Goal: Task Accomplishment & Management: Use online tool/utility

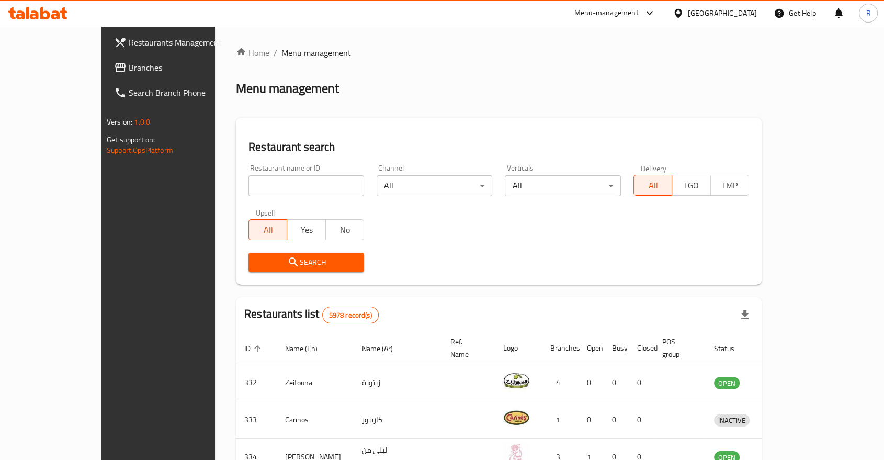
click at [254, 187] on input "search" at bounding box center [307, 185] width 116 height 21
type input "ahmed perfume"
click button "Search" at bounding box center [307, 262] width 116 height 19
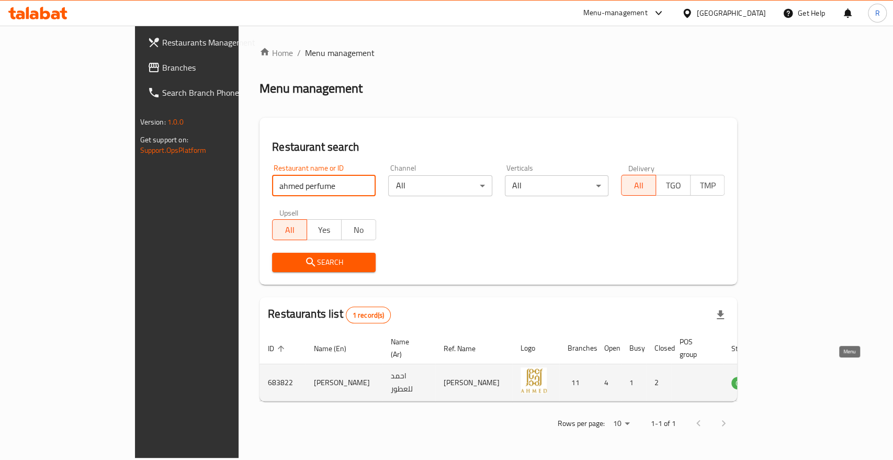
click at [799, 376] on icon "enhanced table" at bounding box center [792, 382] width 13 height 13
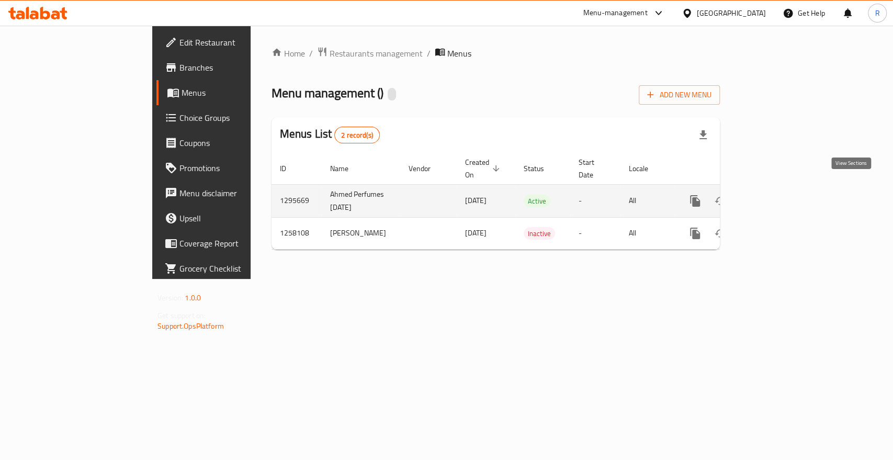
click at [777, 195] on icon "enhanced table" at bounding box center [770, 201] width 13 height 13
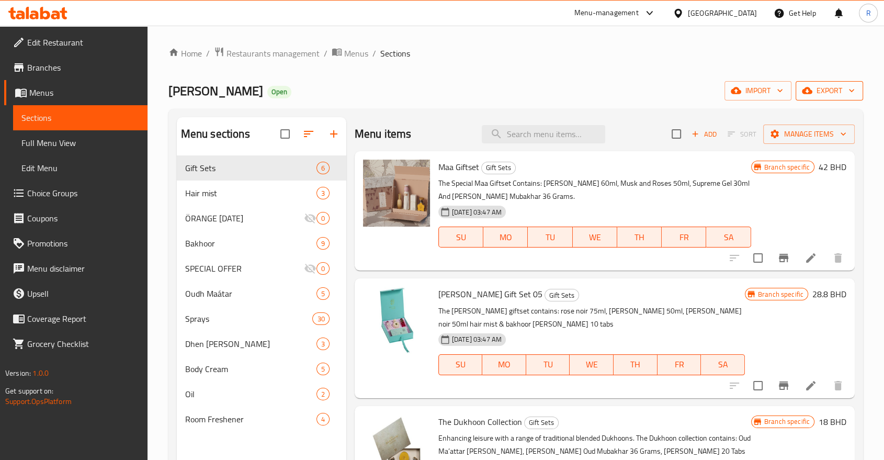
click at [825, 89] on span "export" at bounding box center [829, 90] width 51 height 13
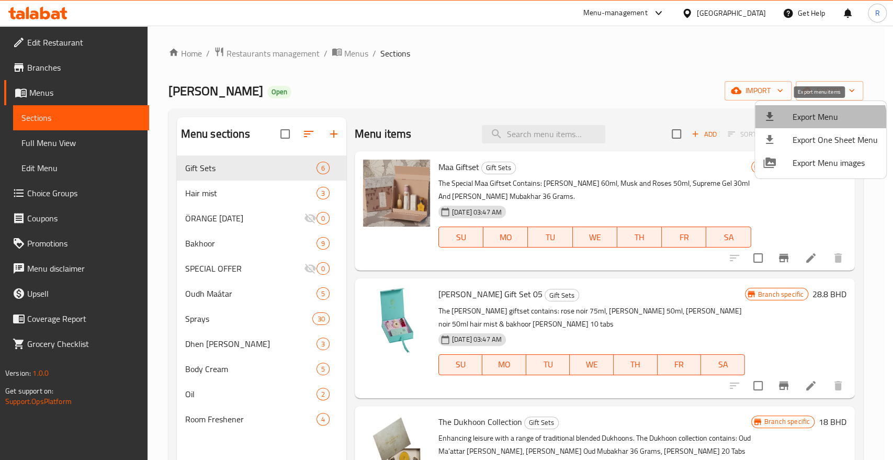
click at [808, 123] on span "Export Menu" at bounding box center [835, 116] width 85 height 13
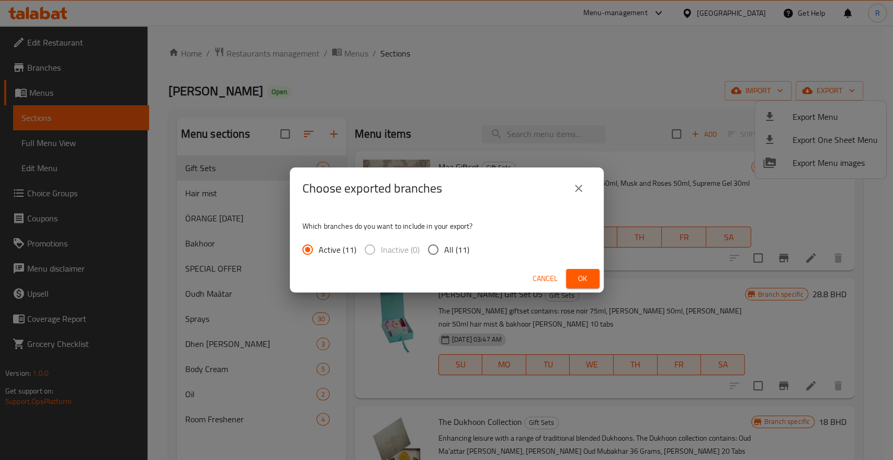
click at [588, 277] on span "Ok" at bounding box center [582, 278] width 17 height 13
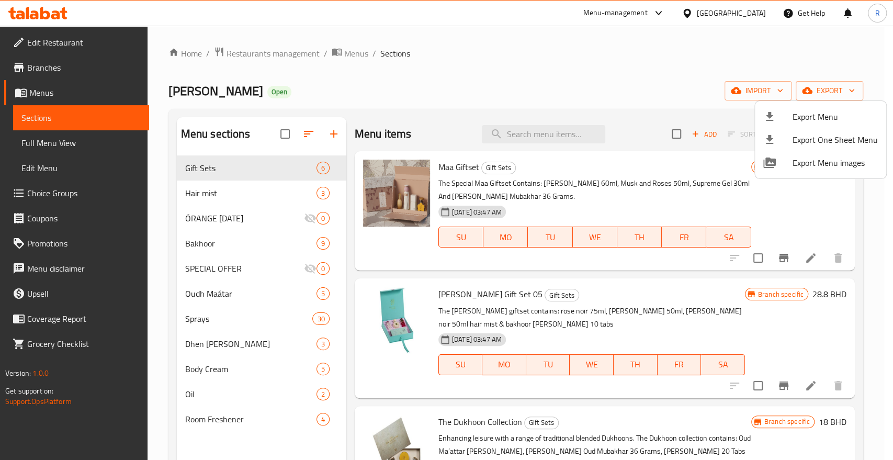
click at [287, 49] on div at bounding box center [446, 230] width 893 height 460
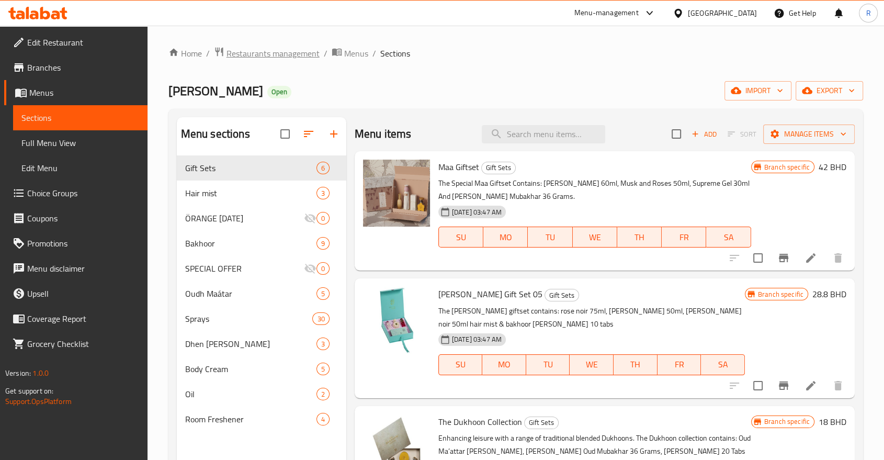
click at [287, 50] on span "Restaurants management" at bounding box center [273, 53] width 93 height 13
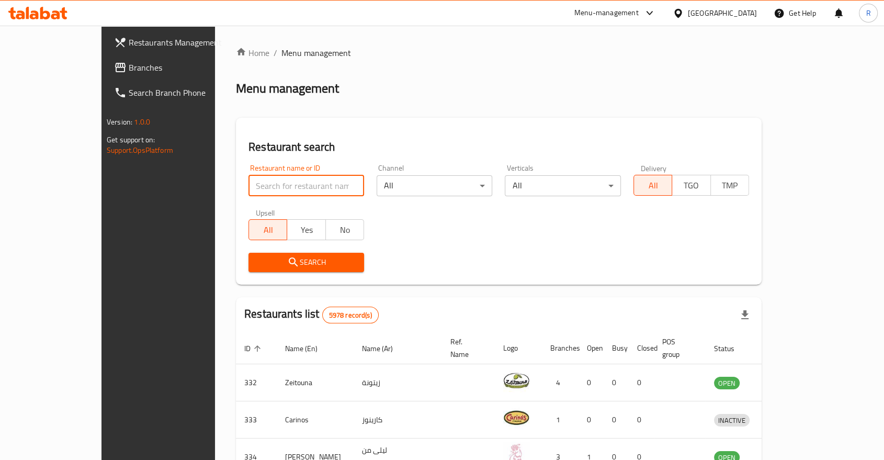
click at [297, 187] on input "search" at bounding box center [307, 185] width 116 height 21
type input "roma pet"
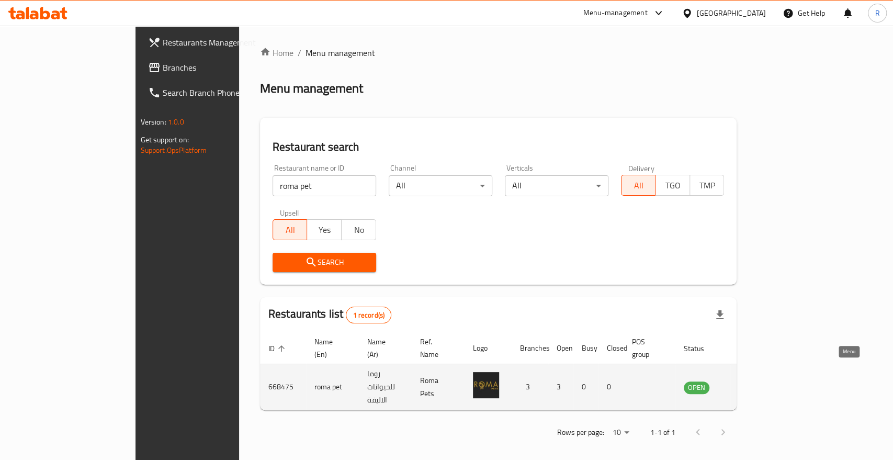
click at [749, 386] on icon "enhanced table" at bounding box center [748, 388] width 4 height 4
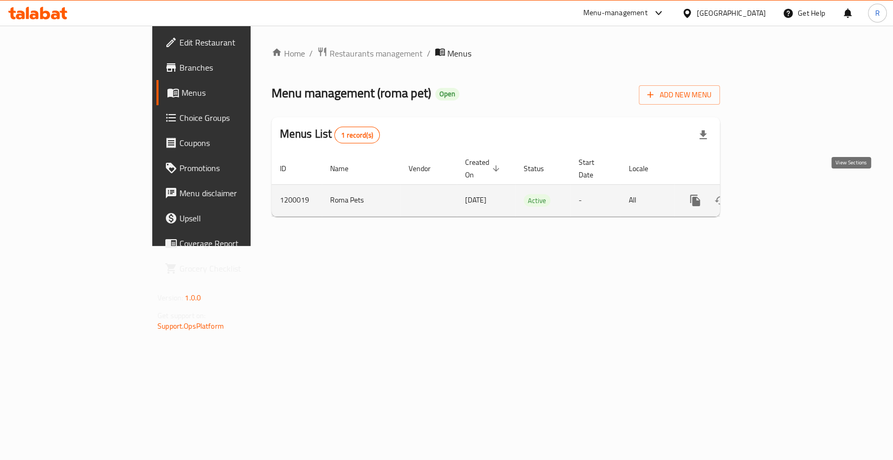
click at [775, 196] on icon "enhanced table" at bounding box center [770, 200] width 9 height 9
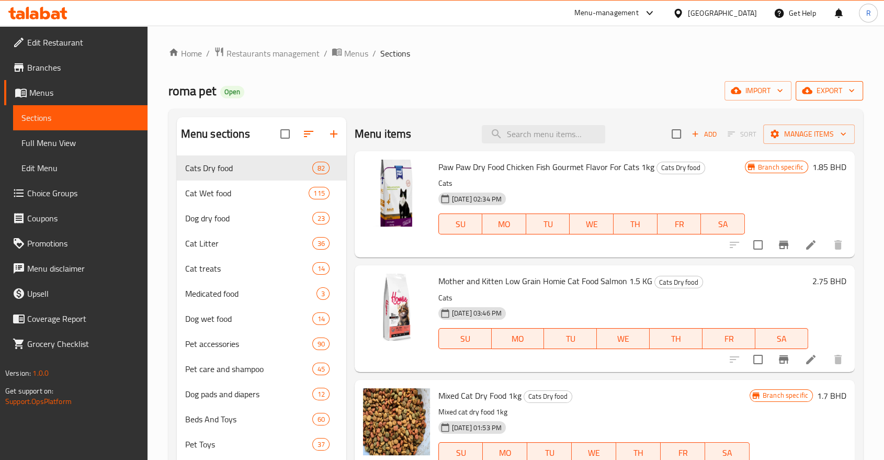
click at [817, 89] on span "export" at bounding box center [829, 90] width 51 height 13
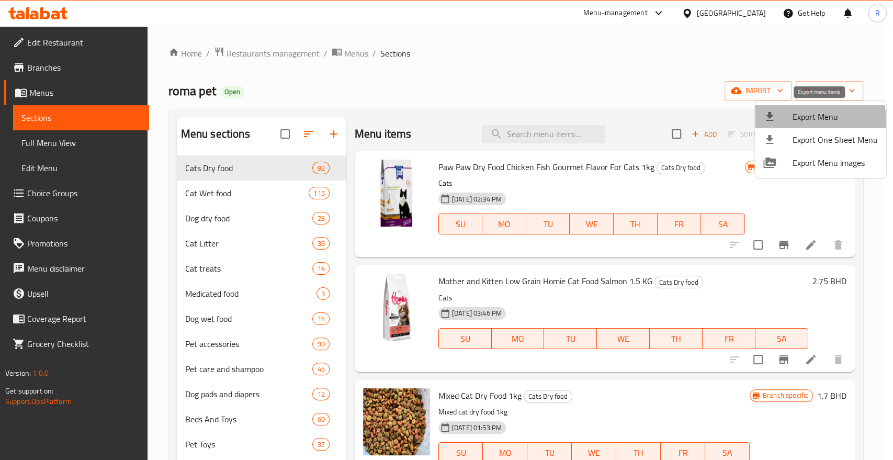
click at [801, 121] on span "Export Menu" at bounding box center [835, 116] width 85 height 13
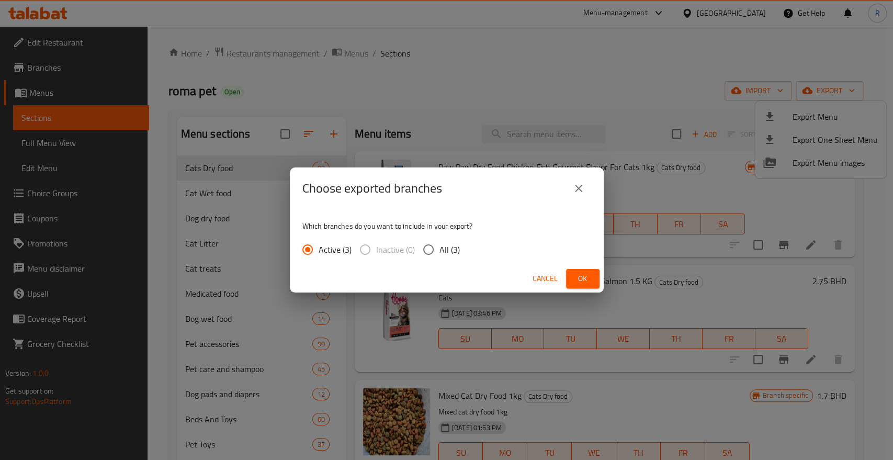
click at [569, 275] on button "Ok" at bounding box center [582, 278] width 33 height 19
